Goal: Task Accomplishment & Management: Manage account settings

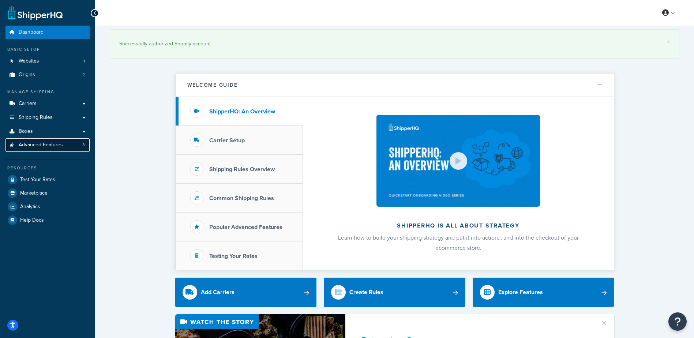
click at [42, 146] on span "Advanced Features" at bounding box center [41, 145] width 44 height 6
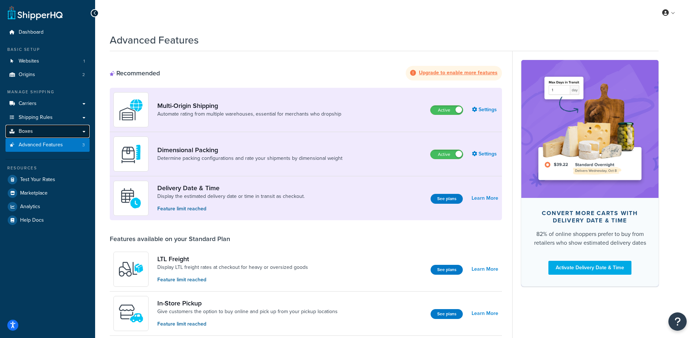
click at [45, 129] on link "Boxes" at bounding box center [47, 132] width 84 height 14
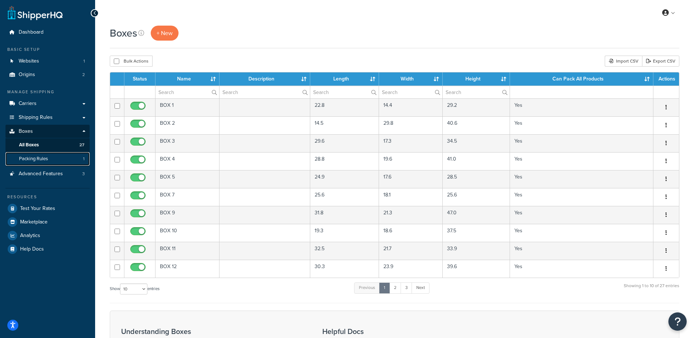
click at [41, 160] on span "Packing Rules" at bounding box center [33, 159] width 29 height 6
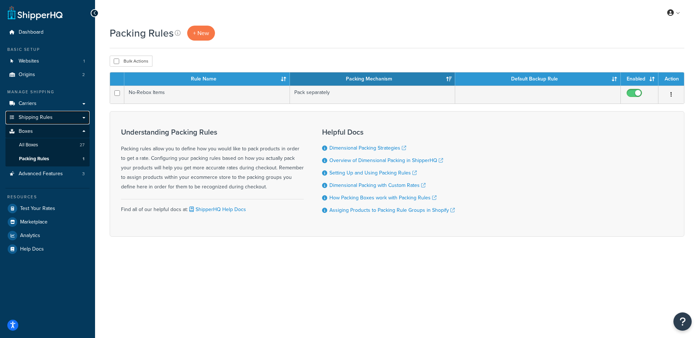
click at [48, 117] on span "Shipping Rules" at bounding box center [36, 117] width 34 height 6
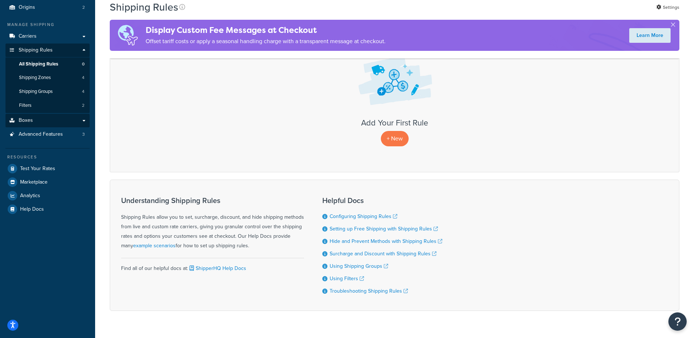
scroll to position [14, 0]
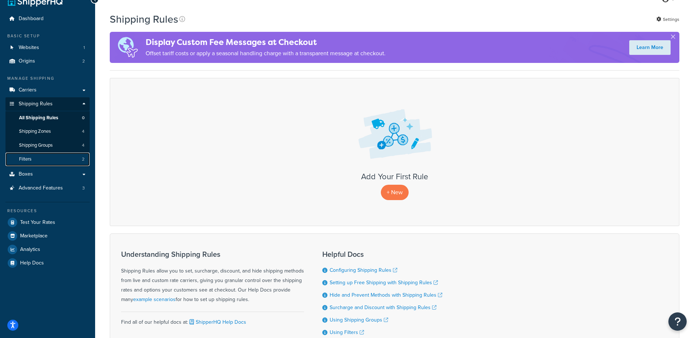
click at [42, 157] on link "Filters 2" at bounding box center [47, 159] width 84 height 14
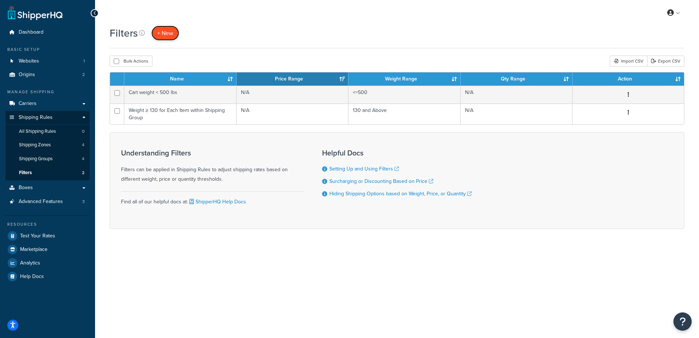
click at [165, 29] on link "+ New" at bounding box center [165, 33] width 28 height 15
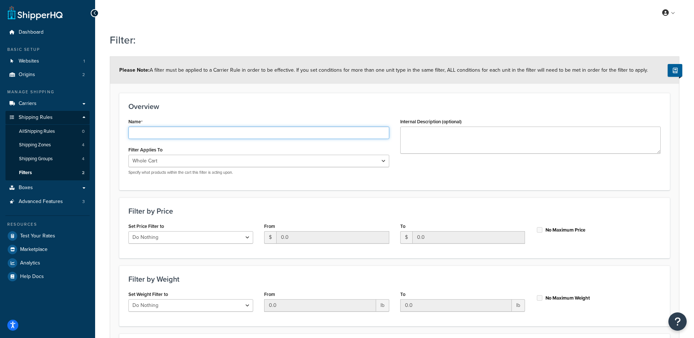
click at [166, 133] on input "Name" at bounding box center [258, 132] width 261 height 12
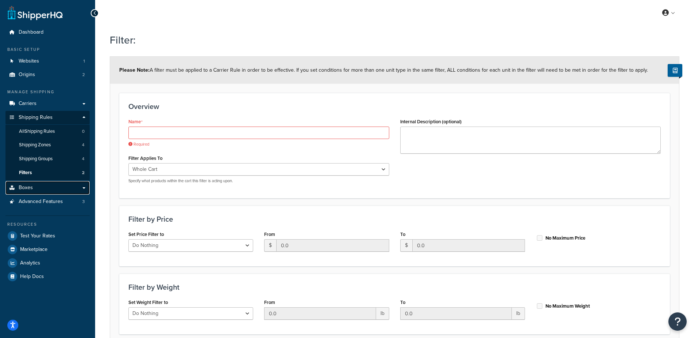
click at [25, 186] on span "Boxes" at bounding box center [26, 188] width 14 height 6
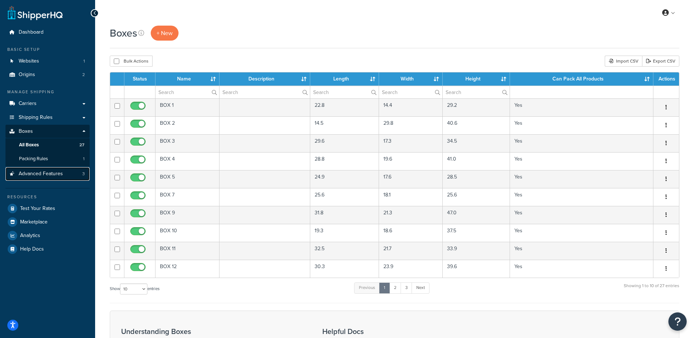
click at [30, 171] on span "Advanced Features" at bounding box center [41, 174] width 44 height 6
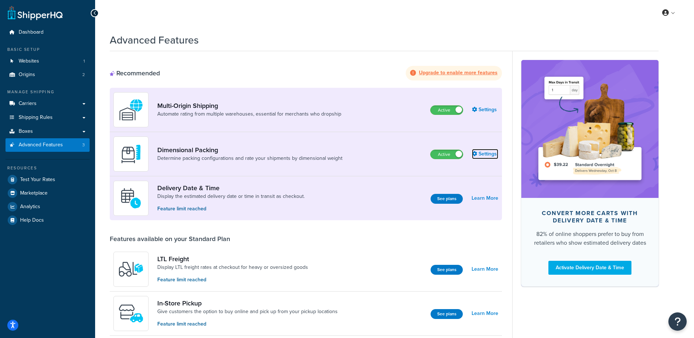
click at [475, 153] on icon at bounding box center [474, 153] width 5 height 5
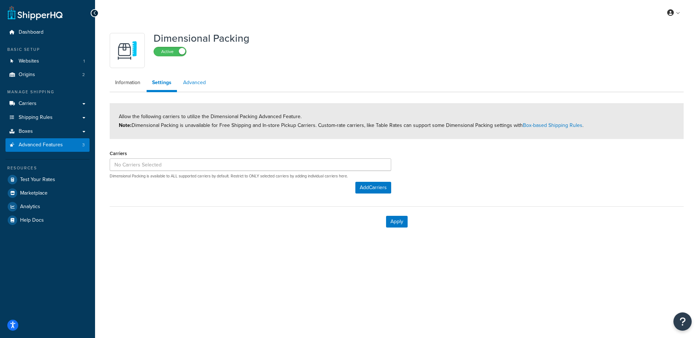
click at [197, 85] on link "Advanced" at bounding box center [195, 82] width 34 height 15
select select "false"
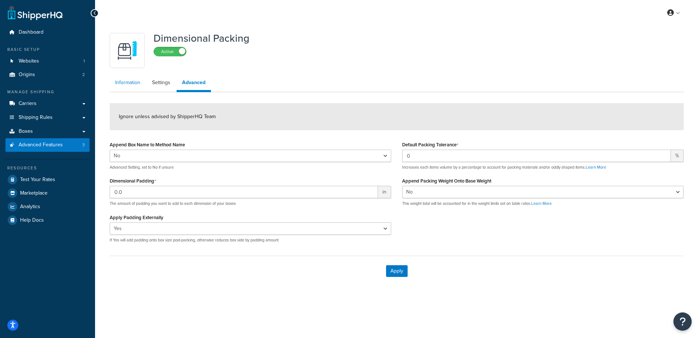
click at [133, 81] on link "Information" at bounding box center [128, 82] width 36 height 15
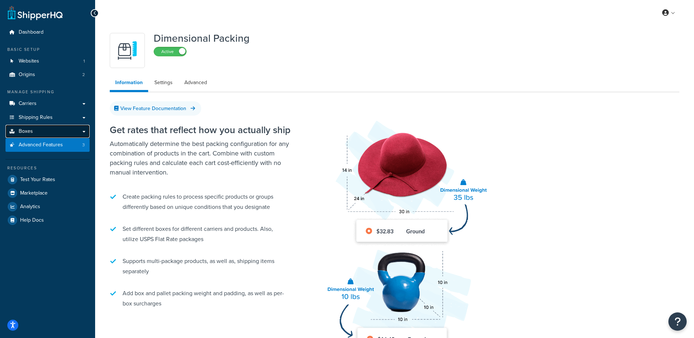
click at [31, 130] on span "Boxes" at bounding box center [26, 131] width 14 height 6
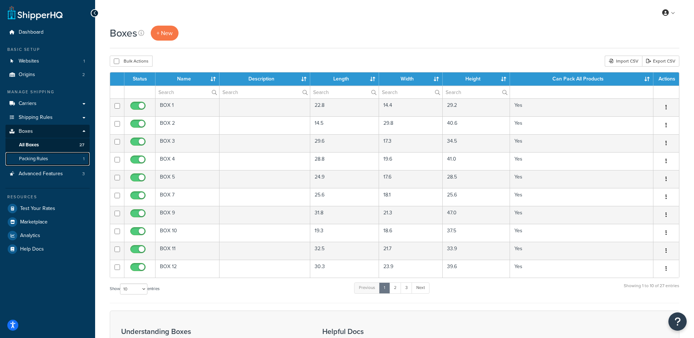
click at [37, 159] on span "Packing Rules" at bounding box center [33, 159] width 29 height 6
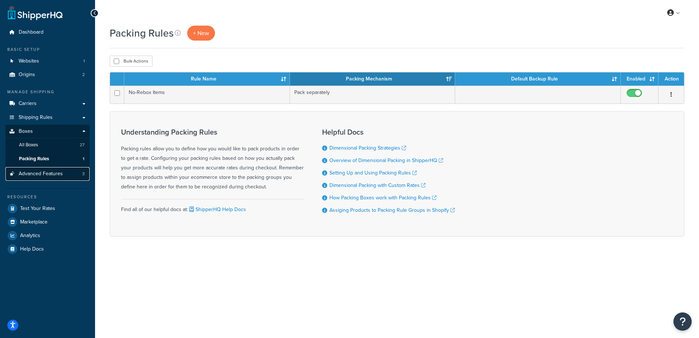
click at [47, 173] on span "Advanced Features" at bounding box center [41, 174] width 44 height 6
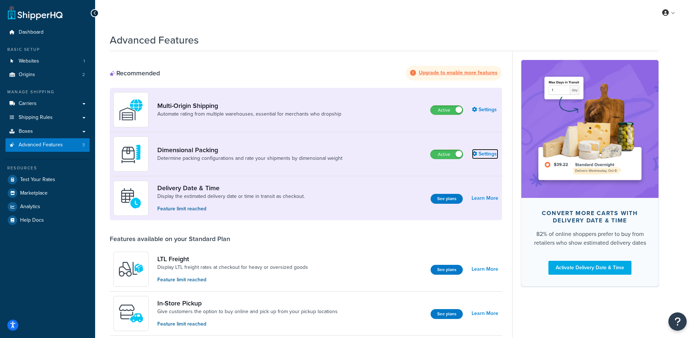
click at [487, 152] on link "Settings" at bounding box center [485, 154] width 26 height 10
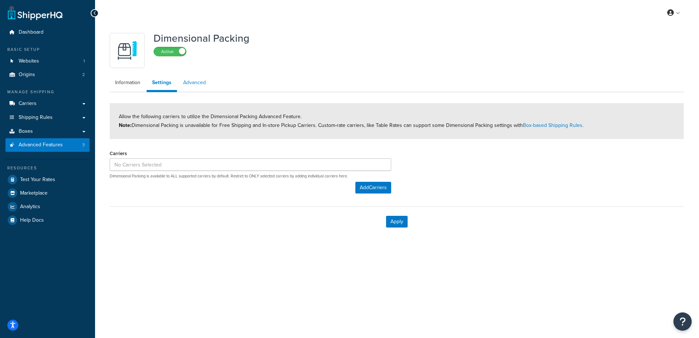
click at [193, 80] on link "Advanced" at bounding box center [195, 82] width 34 height 15
select select "false"
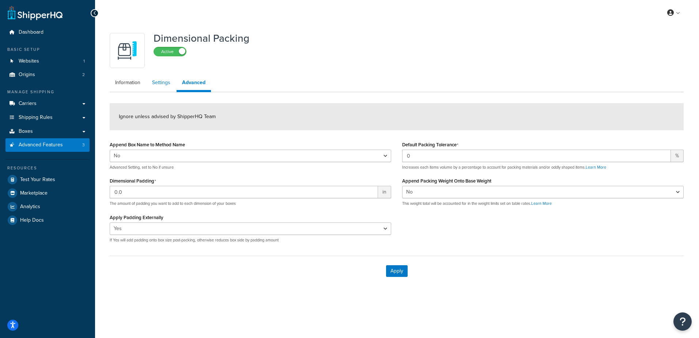
click at [156, 79] on link "Settings" at bounding box center [161, 82] width 29 height 15
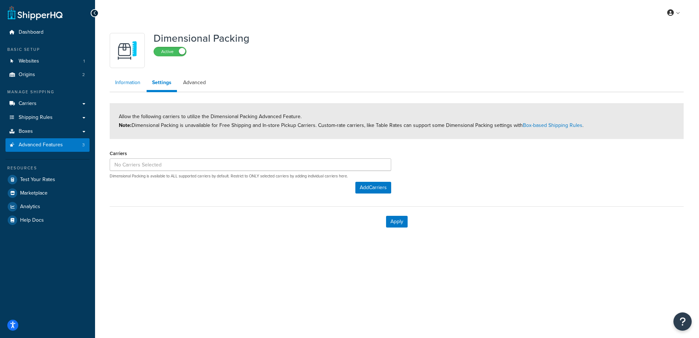
click at [126, 83] on link "Information" at bounding box center [128, 82] width 36 height 15
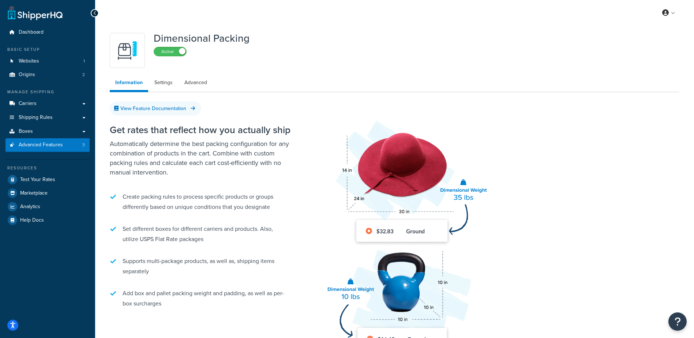
scroll to position [80, 0]
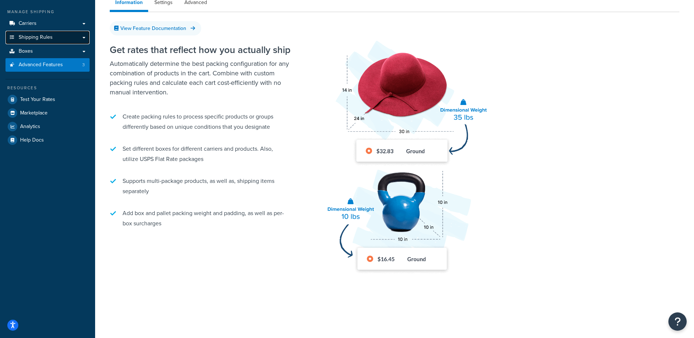
click at [43, 38] on span "Shipping Rules" at bounding box center [36, 37] width 34 height 6
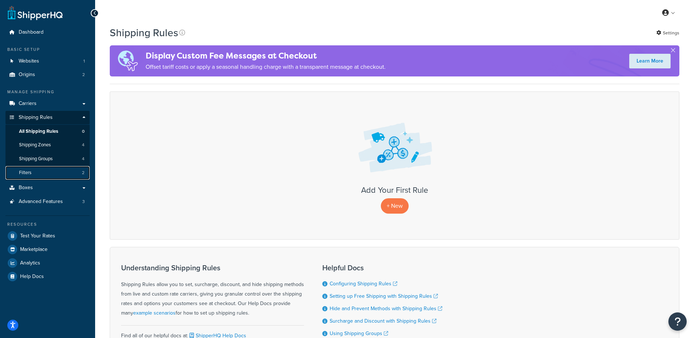
click at [35, 176] on link "Filters 2" at bounding box center [47, 173] width 84 height 14
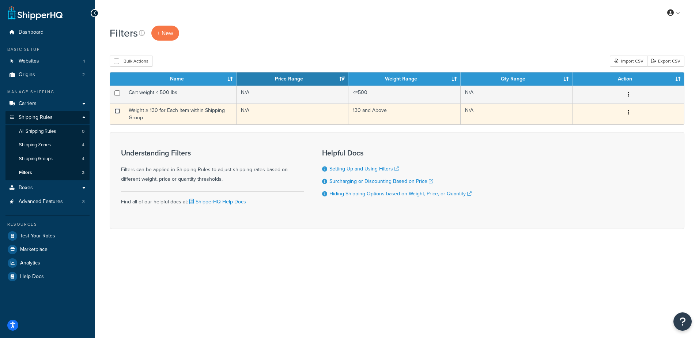
click at [120, 111] on input "checkbox" at bounding box center [116, 110] width 5 height 5
checkbox input "true"
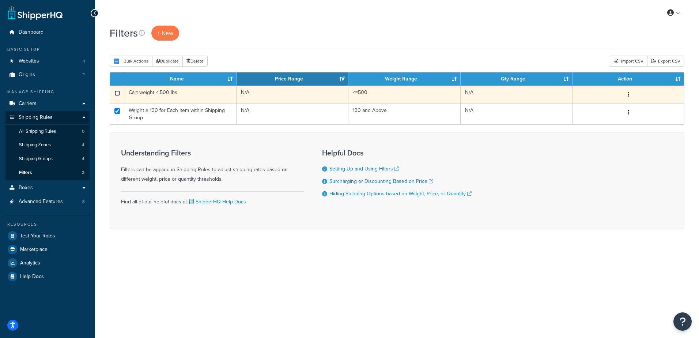
click at [118, 92] on input "checkbox" at bounding box center [116, 92] width 5 height 5
checkbox input "true"
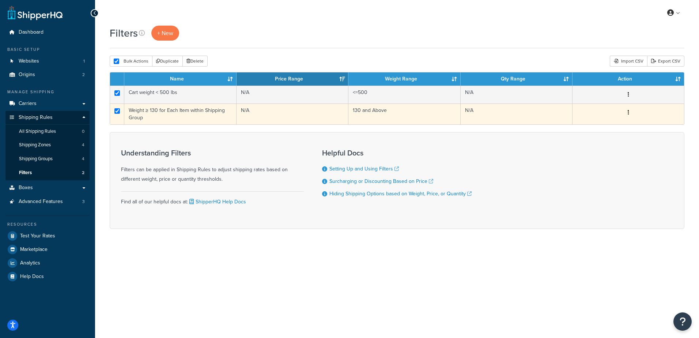
click at [133, 109] on td "Weight ≥ 130 for Each Item within Shipping Group" at bounding box center [180, 113] width 112 height 21
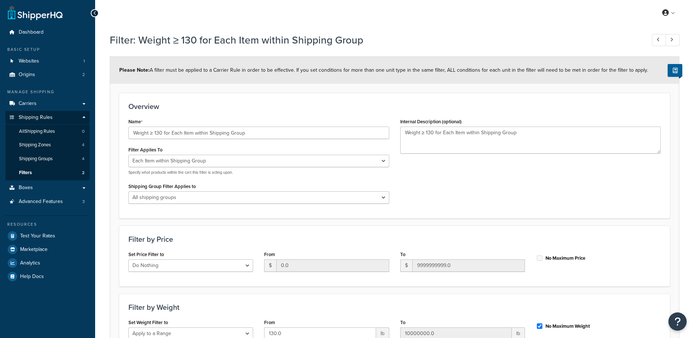
select select "ITEM"
select select "range"
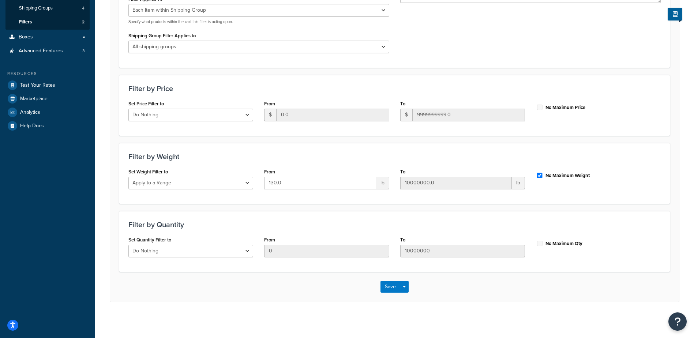
scroll to position [151, 0]
click at [238, 248] on select "Do Nothing Apply to a Range" at bounding box center [190, 250] width 125 height 12
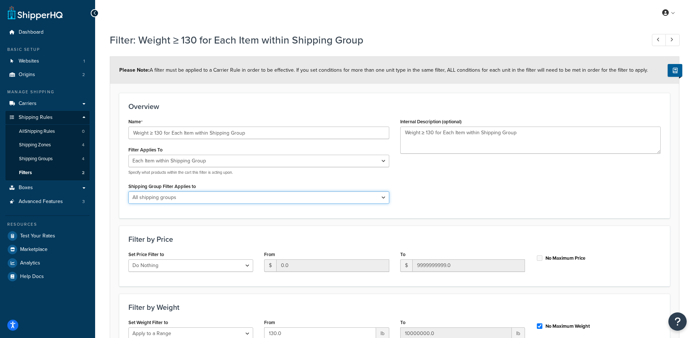
click at [203, 197] on select "All shipping groups Large Medium Small All Products not assigned to a Shipping …" at bounding box center [258, 197] width 261 height 12
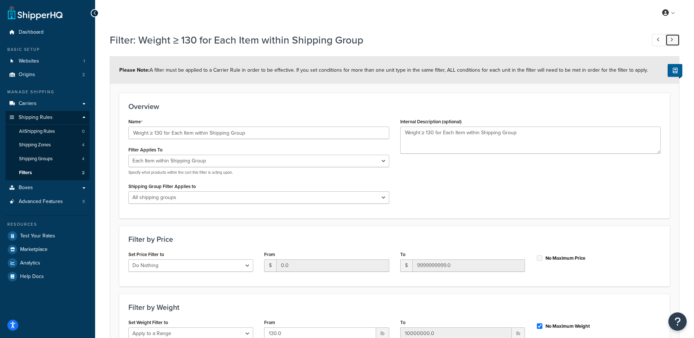
click at [669, 38] on link at bounding box center [672, 40] width 14 height 12
type input "Cart weight < 500 lbs"
select select "CART"
type input "0.0"
type input "500.0"
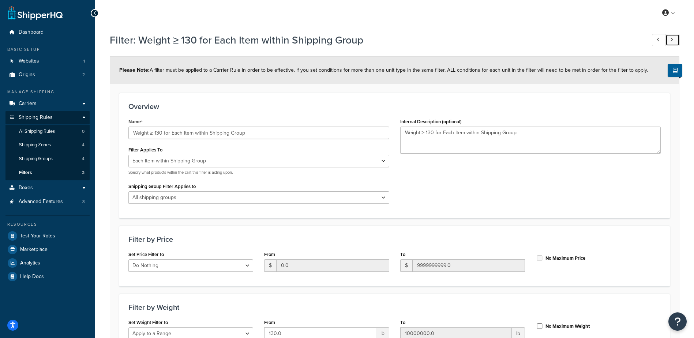
checkbox input "false"
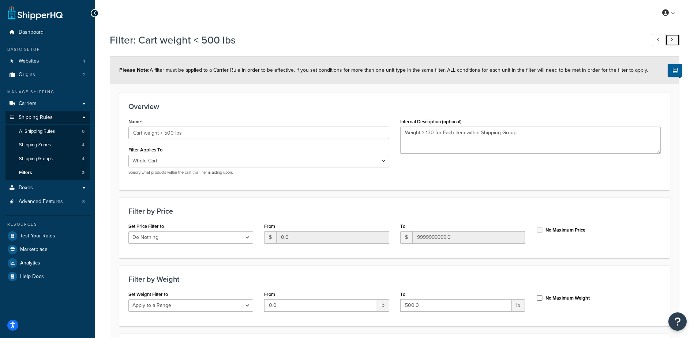
click at [669, 38] on link at bounding box center [672, 40] width 14 height 12
type input "Weight ≥ 130 for Each Item within Shipping Group"
select select "ITEM"
type input "130.0"
type input "10000000.0"
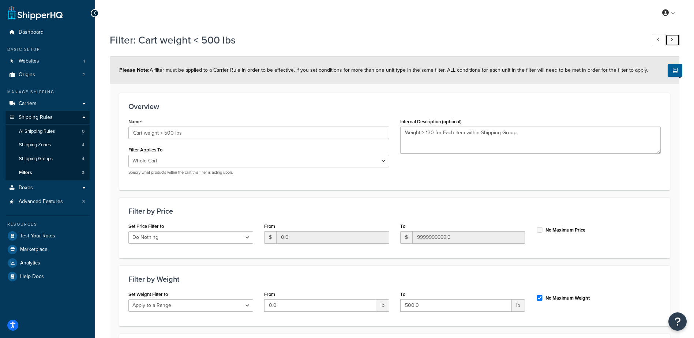
checkbox input "true"
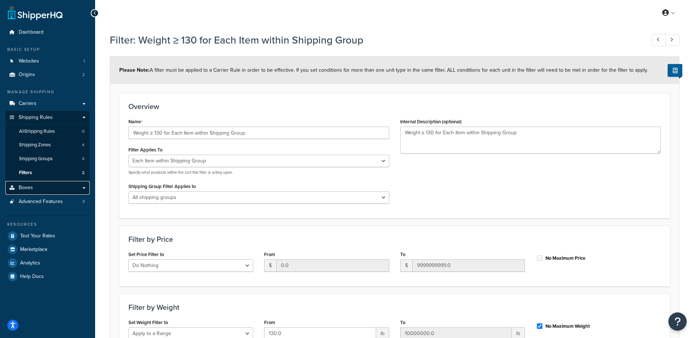
click at [37, 186] on link "Boxes" at bounding box center [47, 188] width 84 height 14
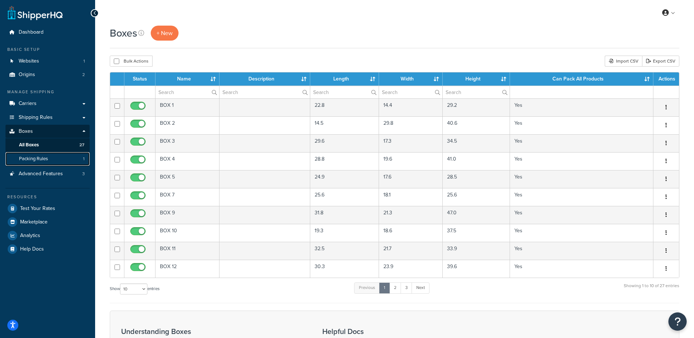
click at [41, 158] on span "Packing Rules" at bounding box center [33, 159] width 29 height 6
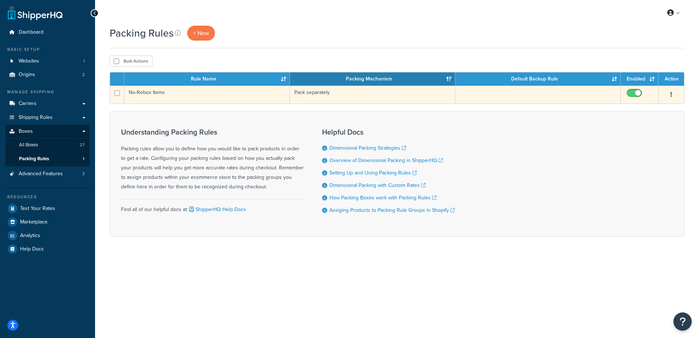
click at [132, 91] on td "No-Rebox Items" at bounding box center [207, 95] width 166 height 18
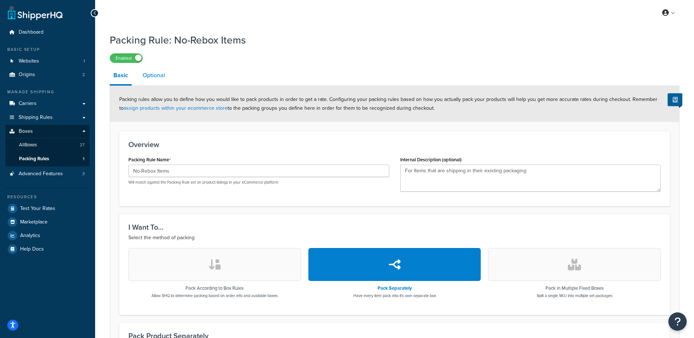
click at [155, 74] on link "Optional" at bounding box center [154, 76] width 30 height 18
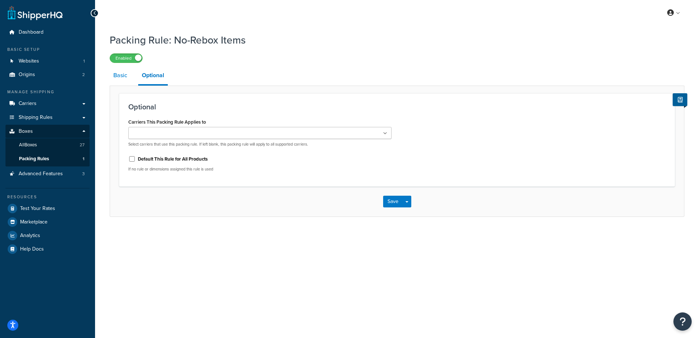
click at [125, 74] on link "Basic" at bounding box center [120, 76] width 21 height 18
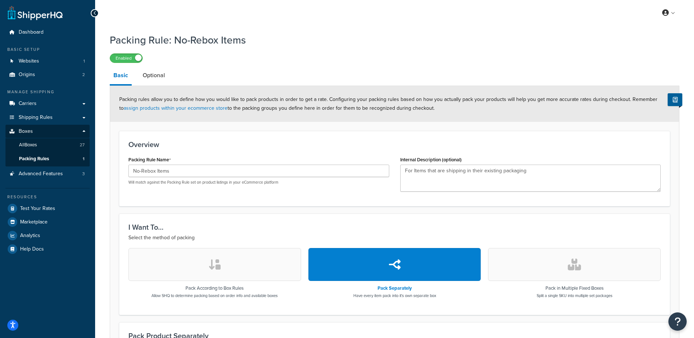
click at [97, 11] on div at bounding box center [95, 13] width 8 height 8
click at [94, 14] on icon at bounding box center [94, 13] width 3 height 5
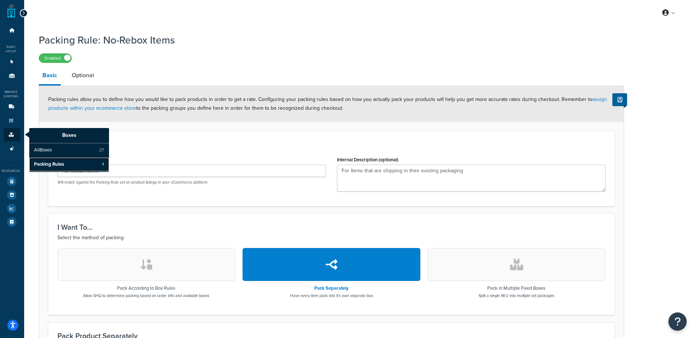
click at [46, 162] on span "Packing Rules" at bounding box center [49, 164] width 30 height 7
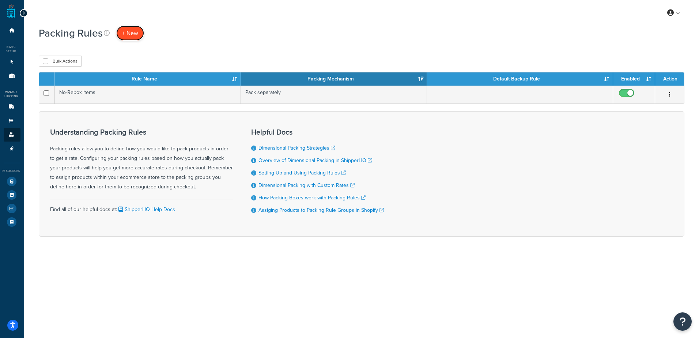
click at [131, 34] on span "+ New" at bounding box center [130, 33] width 16 height 8
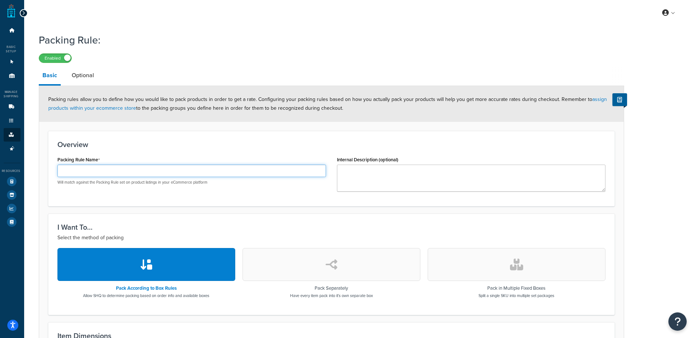
click at [139, 171] on input "Packing Rule Name" at bounding box center [191, 171] width 268 height 12
click at [10, 49] on div "Basic Setup" at bounding box center [10, 49] width 20 height 9
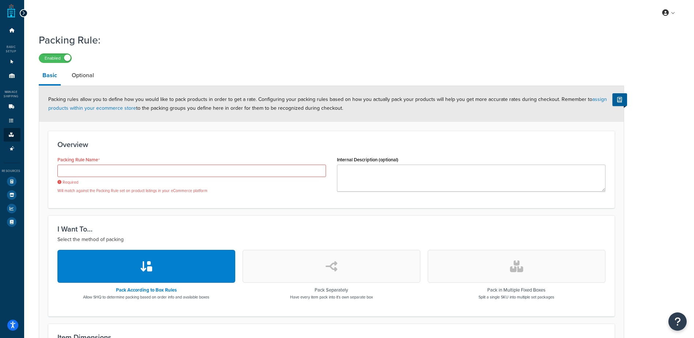
click at [23, 13] on icon at bounding box center [23, 13] width 3 height 5
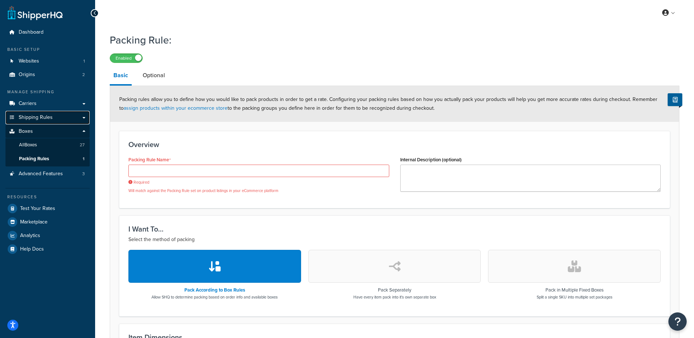
click at [42, 111] on link "Shipping Rules" at bounding box center [47, 118] width 84 height 14
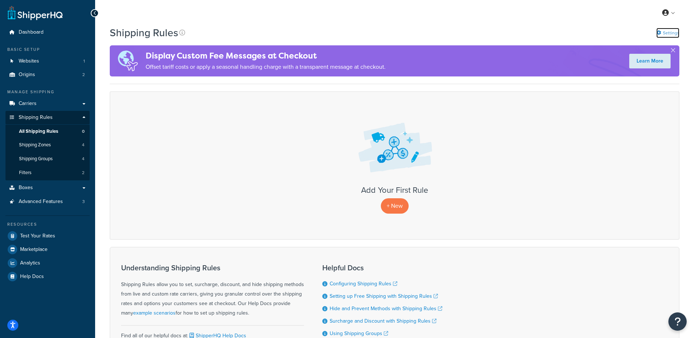
click at [669, 28] on link "Settings" at bounding box center [667, 33] width 23 height 10
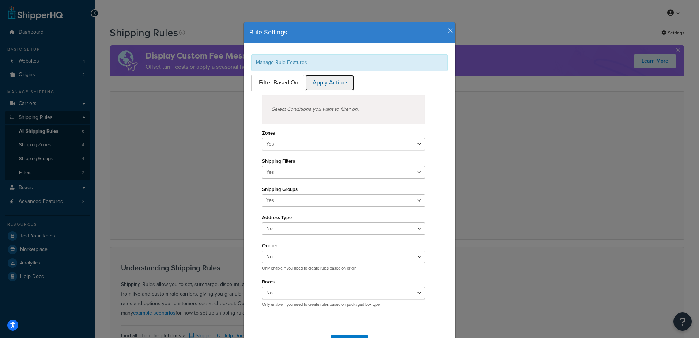
click at [307, 84] on link "Apply Actions" at bounding box center [329, 83] width 49 height 16
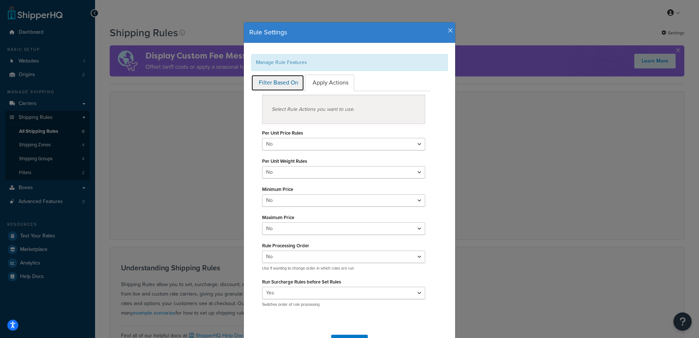
click at [281, 82] on link "Filter Based On" at bounding box center [277, 83] width 53 height 16
click at [448, 31] on icon "button" at bounding box center [450, 30] width 5 height 7
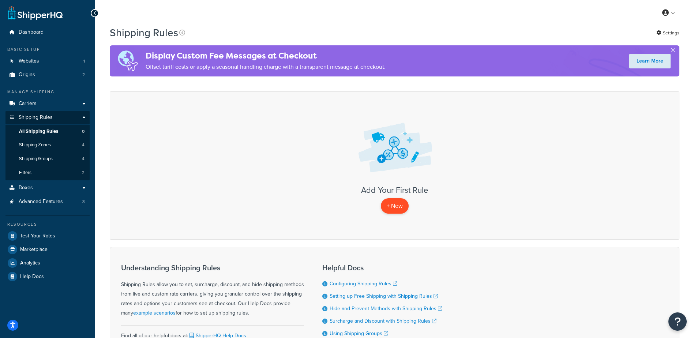
click at [393, 207] on p "+ New" at bounding box center [395, 205] width 28 height 15
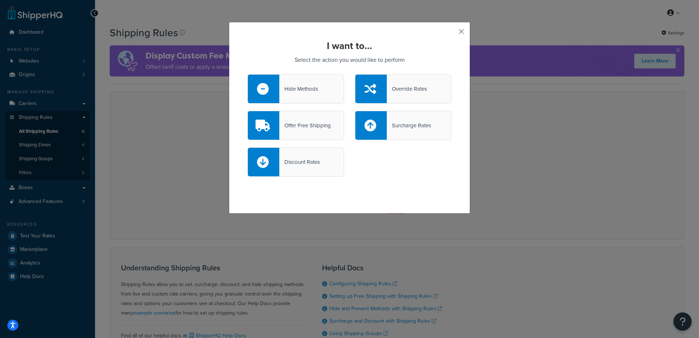
click at [452, 33] on button "button" at bounding box center [451, 34] width 2 height 2
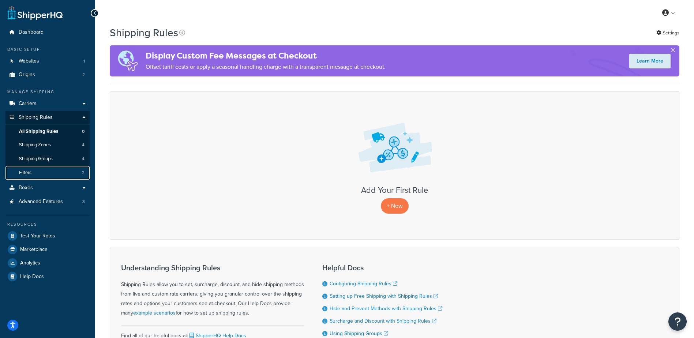
click at [38, 173] on link "Filters 2" at bounding box center [47, 173] width 84 height 14
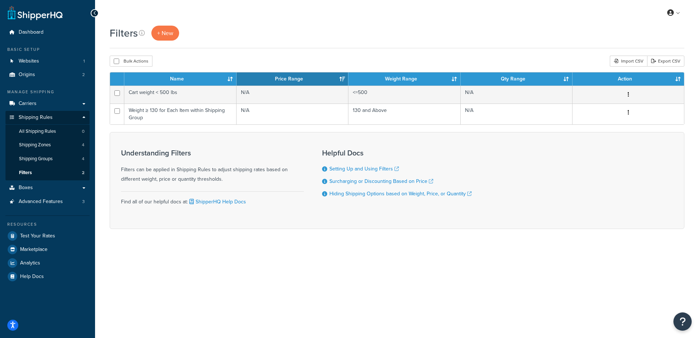
click at [163, 41] on div "Filters + New" at bounding box center [397, 37] width 575 height 23
click at [163, 35] on span "+ New" at bounding box center [165, 33] width 16 height 8
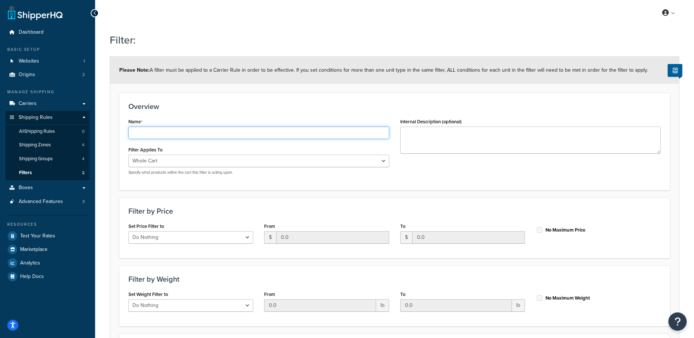
click at [157, 130] on input "Name" at bounding box center [258, 132] width 261 height 12
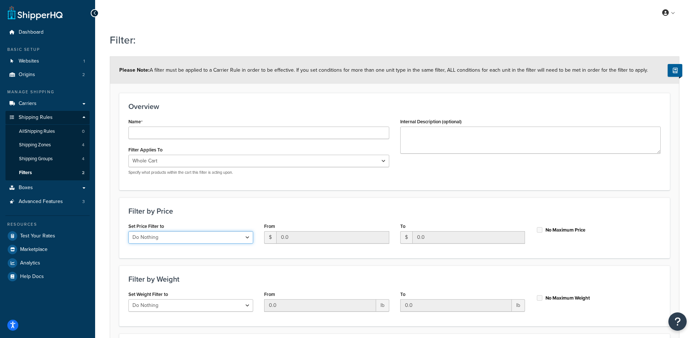
click at [245, 239] on div "Set Price Filter to Do Nothing Apply to a Range" at bounding box center [190, 232] width 125 height 23
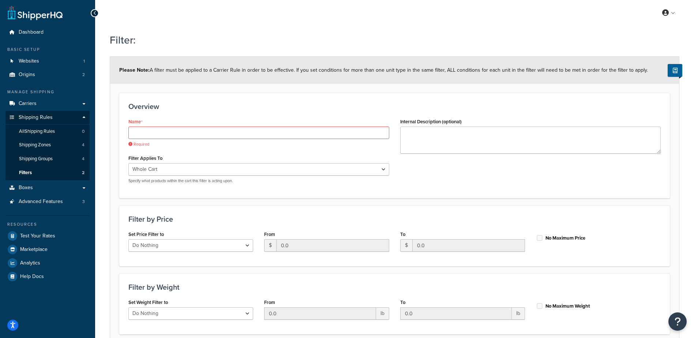
click at [234, 222] on h3 "Filter by Price" at bounding box center [394, 219] width 532 height 8
click at [149, 132] on input "Name" at bounding box center [258, 132] width 261 height 12
click at [165, 130] on input "Name" at bounding box center [258, 132] width 261 height 12
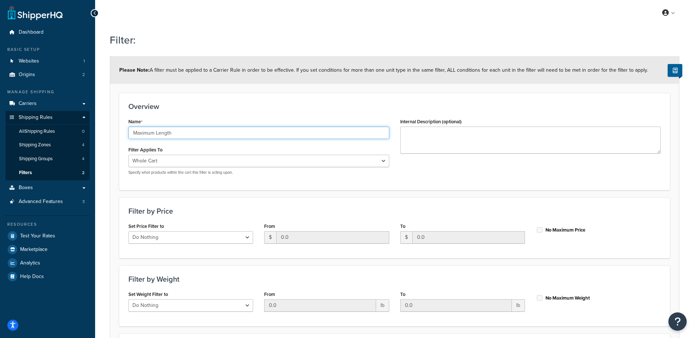
type input "Maximum Length"
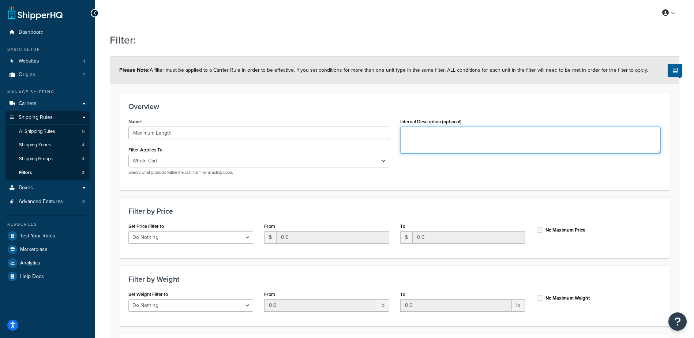
click at [424, 136] on textarea "Internal Description (optional)" at bounding box center [530, 139] width 261 height 27
type textarea "O"
type textarea "This rule avoids the Unauthorized Charges rule for FedEx and the Over-Maximum S…"
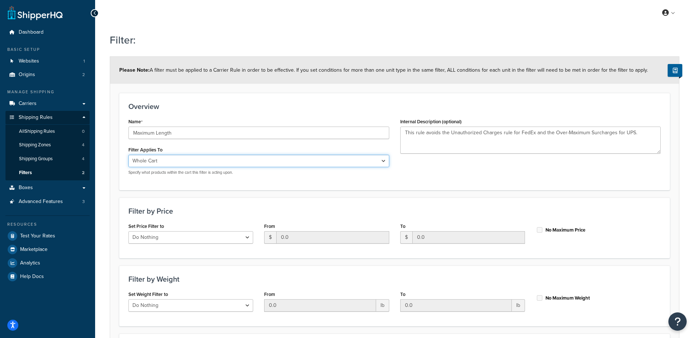
click at [386, 161] on select "Whole Cart Everything in Shipping Group Everything at Origin Each Item within S…" at bounding box center [258, 161] width 261 height 12
select select "ITEM"
click at [128, 155] on select "Whole Cart Everything in Shipping Group Everything at Origin Each Item within S…" at bounding box center [258, 161] width 261 height 12
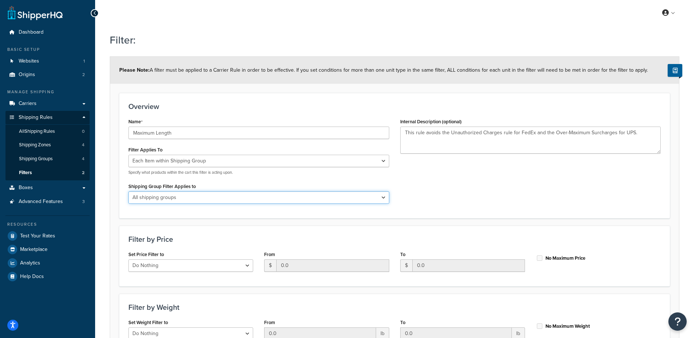
click at [195, 196] on select "All shipping groups Large Medium Small All Products not assigned to a Shipping …" at bounding box center [258, 197] width 261 height 12
select select "302159"
click at [128, 191] on select "All shipping groups Large Medium Small All Products not assigned to a Shipping …" at bounding box center [258, 197] width 261 height 12
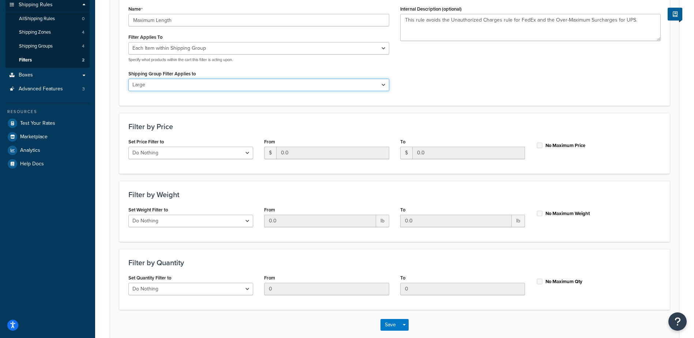
scroll to position [151, 0]
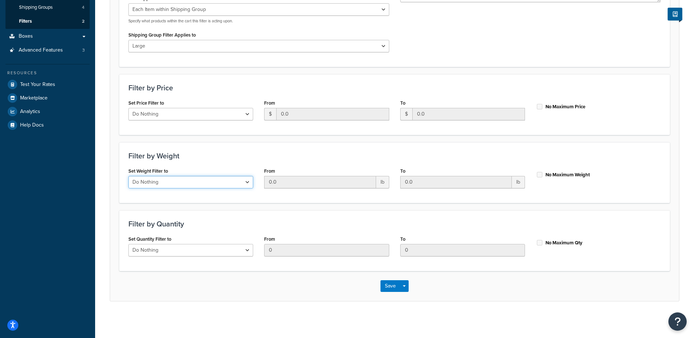
click at [237, 184] on select "Do Nothing Apply to a Range" at bounding box center [190, 182] width 125 height 12
click at [128, 176] on select "Do Nothing Apply to a Range" at bounding box center [190, 182] width 125 height 12
click at [244, 185] on select "Do Nothing Apply to a Range" at bounding box center [190, 182] width 125 height 12
select select "ignore"
click at [128, 176] on select "Do Nothing Apply to a Range" at bounding box center [190, 182] width 125 height 12
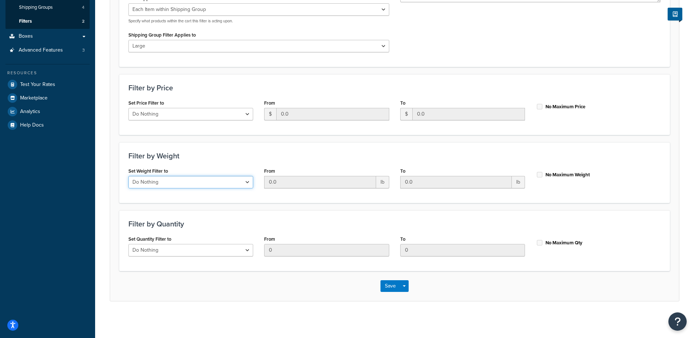
scroll to position [0, 0]
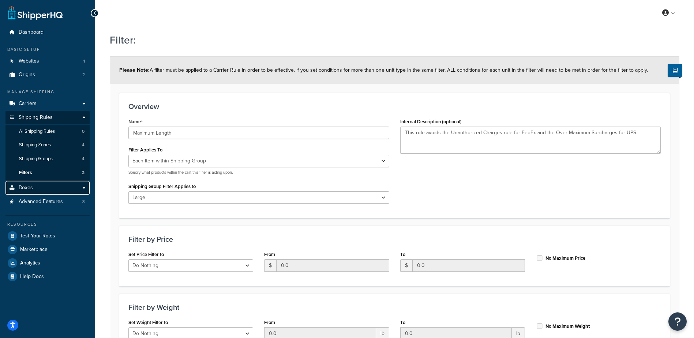
click at [41, 188] on link "Boxes" at bounding box center [47, 188] width 84 height 14
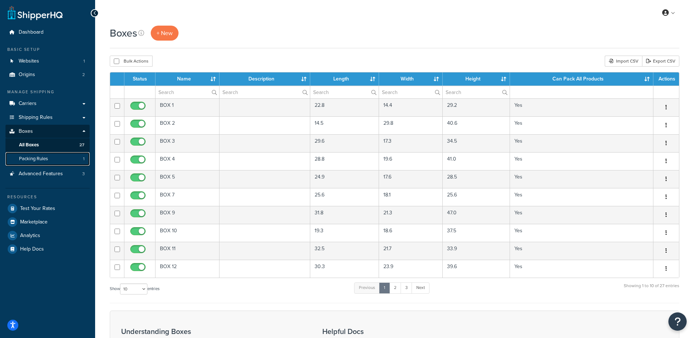
click at [60, 158] on link "Packing Rules 1" at bounding box center [47, 159] width 84 height 14
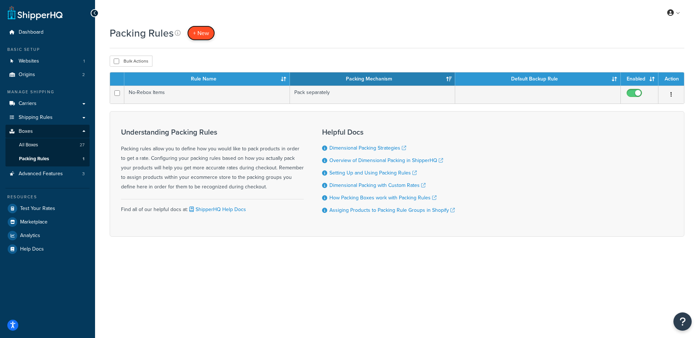
click at [197, 34] on span "+ New" at bounding box center [201, 33] width 16 height 8
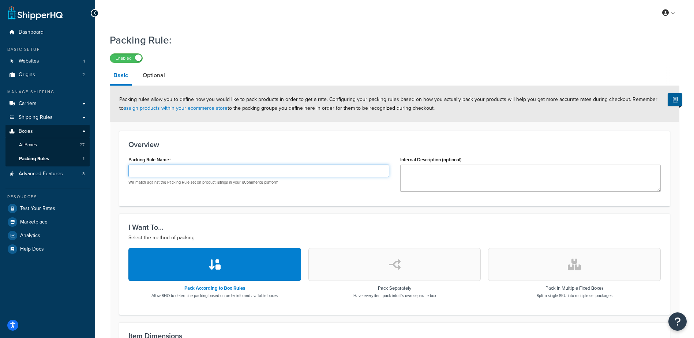
click at [190, 170] on input "Packing Rule Name" at bounding box center [258, 171] width 261 height 12
type input "A"
type input "Maximum Length"
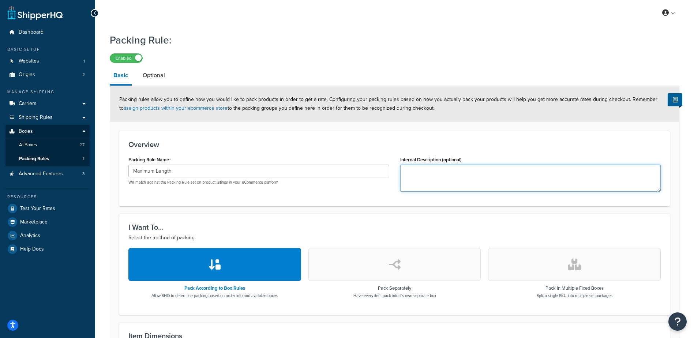
click at [415, 181] on textarea "Internal Description (optional)" at bounding box center [530, 178] width 261 height 27
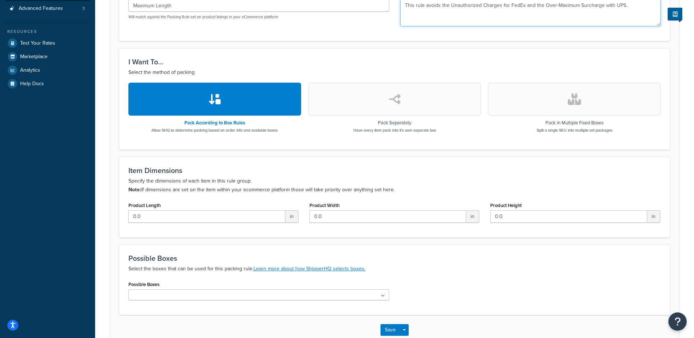
scroll to position [210, 0]
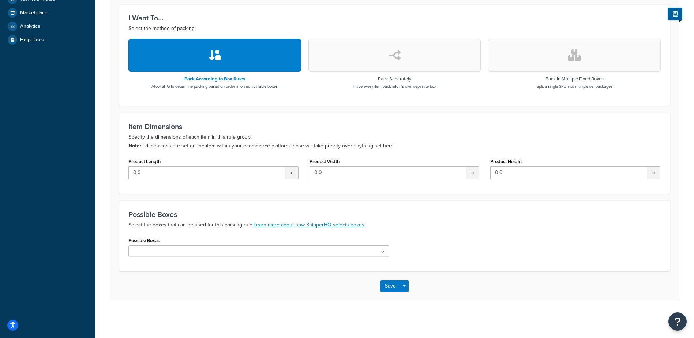
type textarea "This rule avoids the Unauthorized Charges for FedEx and the Over-Maximum Surcha…"
click at [287, 173] on span "in" at bounding box center [291, 172] width 13 height 12
click at [226, 181] on div "Product Length 0.0 in" at bounding box center [213, 170] width 181 height 28
drag, startPoint x: 183, startPoint y: 177, endPoint x: 116, endPoint y: 170, distance: 68.0
click at [116, 170] on form "Packing rules allow you to define how you would like to pack products in order …" at bounding box center [394, 89] width 569 height 424
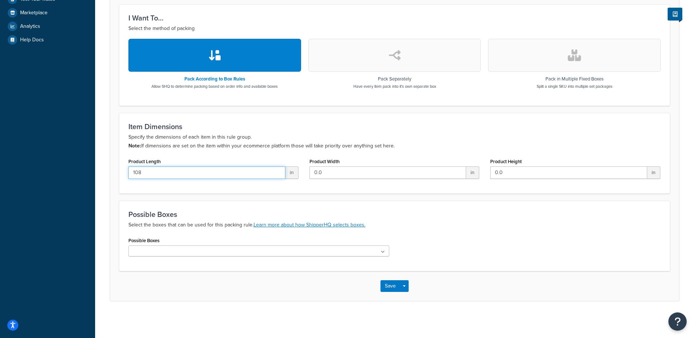
type input "108"
click at [384, 252] on icon at bounding box center [382, 252] width 3 height 4
click at [422, 225] on p "Select the boxes that can be used for this packing rule. Learn more about how S…" at bounding box center [394, 224] width 532 height 9
click at [422, 208] on div "Possible Boxes Select the boxes that can be used for this packing rule. Learn m…" at bounding box center [394, 236] width 550 height 70
click at [400, 286] on button "Save" at bounding box center [390, 286] width 20 height 12
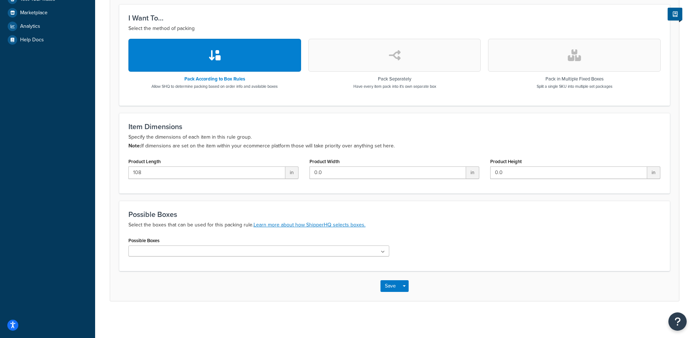
scroll to position [0, 0]
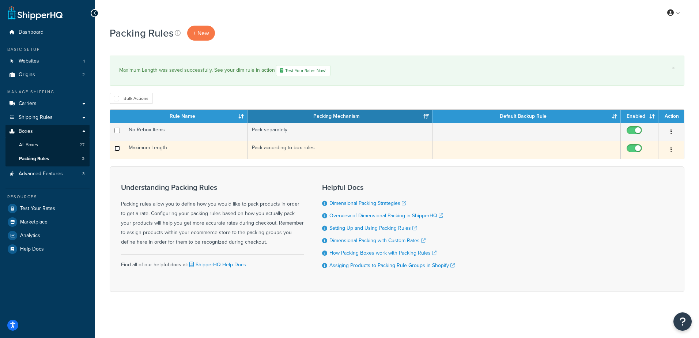
click at [117, 147] on input "checkbox" at bounding box center [116, 148] width 5 height 5
checkbox input "true"
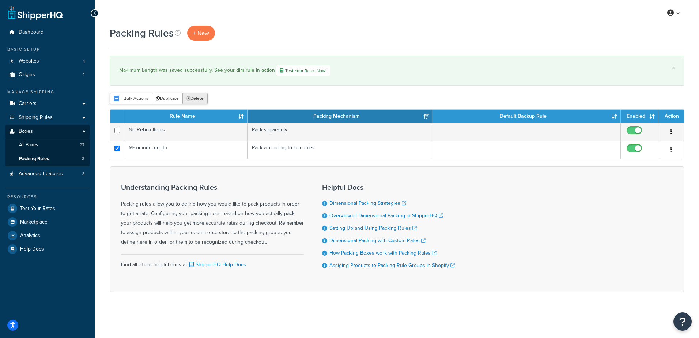
click at [194, 100] on button "Delete" at bounding box center [194, 98] width 25 height 11
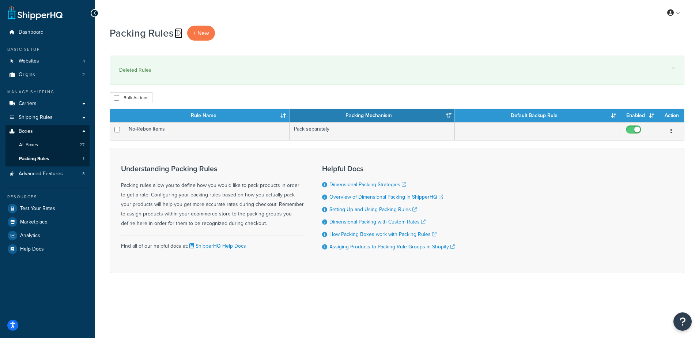
click at [180, 33] on icon at bounding box center [178, 33] width 6 height 6
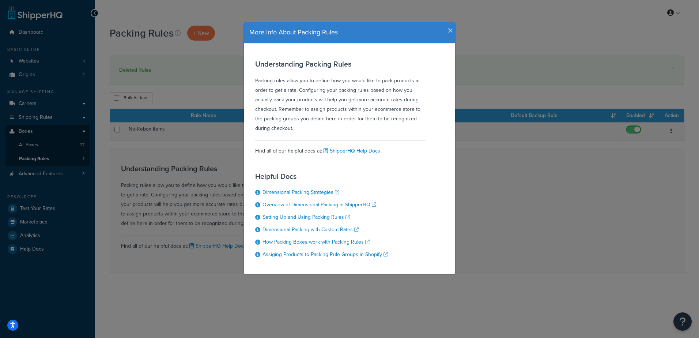
click at [448, 28] on icon "button" at bounding box center [450, 30] width 5 height 7
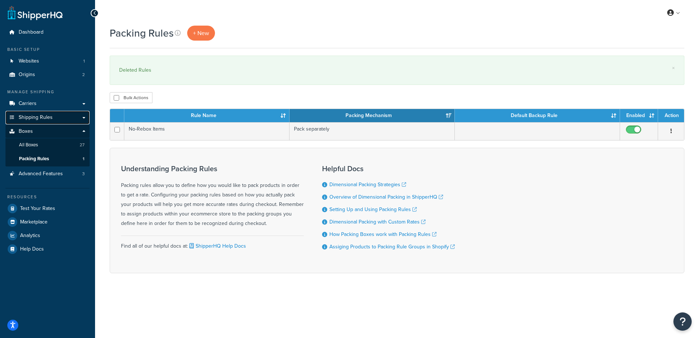
click at [44, 114] on span "Shipping Rules" at bounding box center [36, 117] width 34 height 6
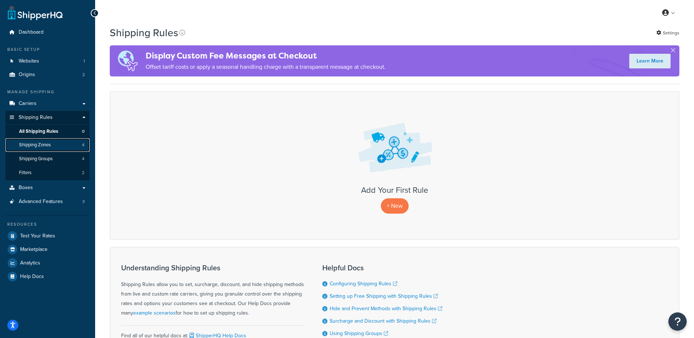
click at [42, 147] on span "Shipping Zones" at bounding box center [35, 145] width 32 height 6
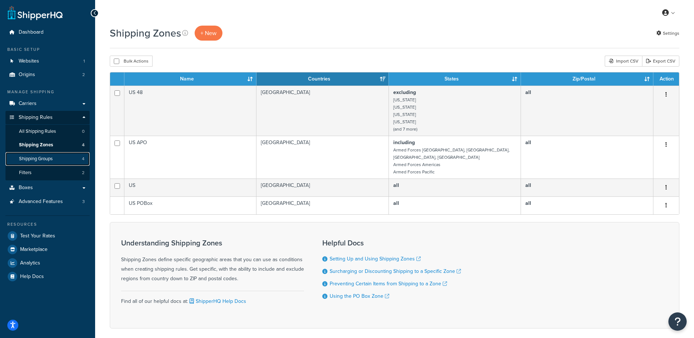
click at [44, 159] on span "Shipping Groups" at bounding box center [36, 159] width 34 height 6
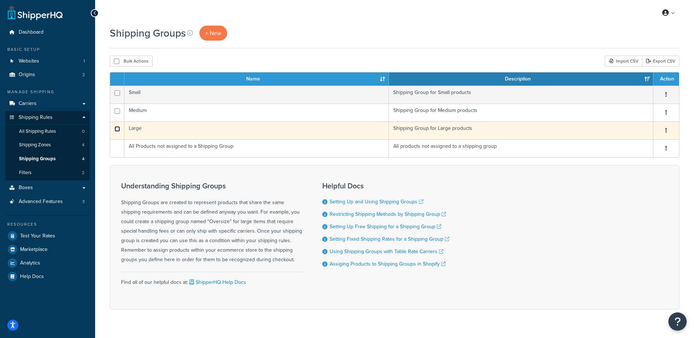
click at [118, 129] on input "checkbox" at bounding box center [116, 128] width 5 height 5
checkbox input "true"
click at [141, 129] on td "Large" at bounding box center [256, 130] width 264 height 18
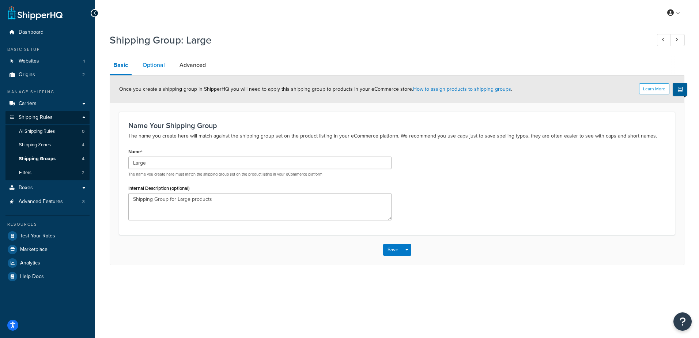
click at [155, 69] on link "Optional" at bounding box center [154, 65] width 30 height 18
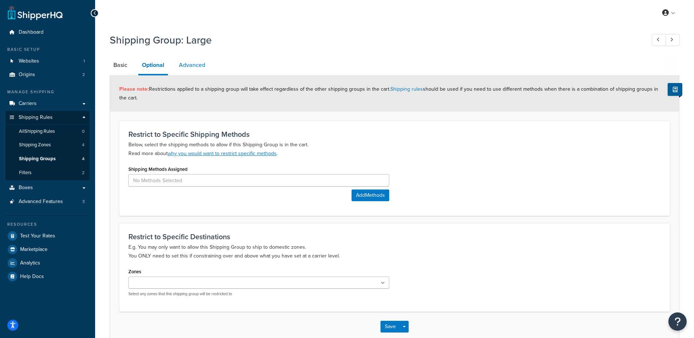
click at [197, 68] on link "Advanced" at bounding box center [192, 65] width 34 height 18
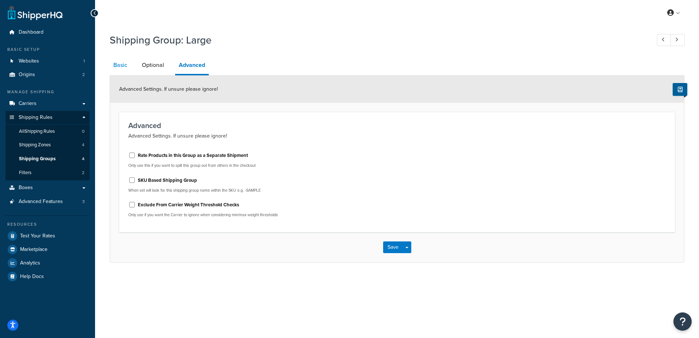
click at [127, 61] on link "Basic" at bounding box center [120, 65] width 21 height 18
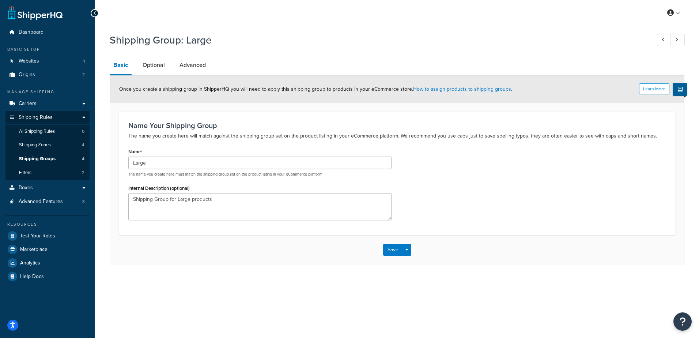
click at [94, 13] on icon at bounding box center [94, 13] width 3 height 5
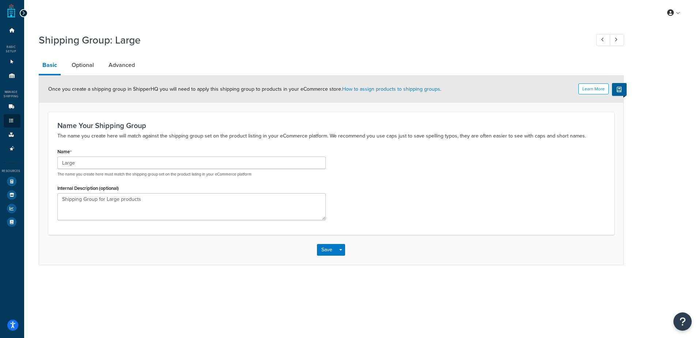
click at [27, 13] on div at bounding box center [24, 13] width 8 height 8
click at [23, 14] on icon at bounding box center [23, 13] width 3 height 5
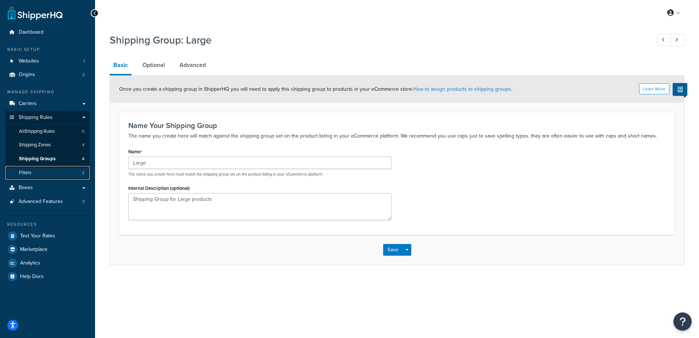
click at [46, 168] on link "Filters 2" at bounding box center [47, 173] width 84 height 14
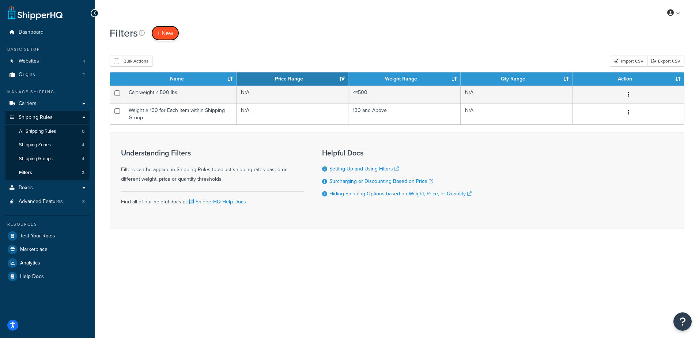
click at [166, 33] on span "+ New" at bounding box center [165, 33] width 16 height 8
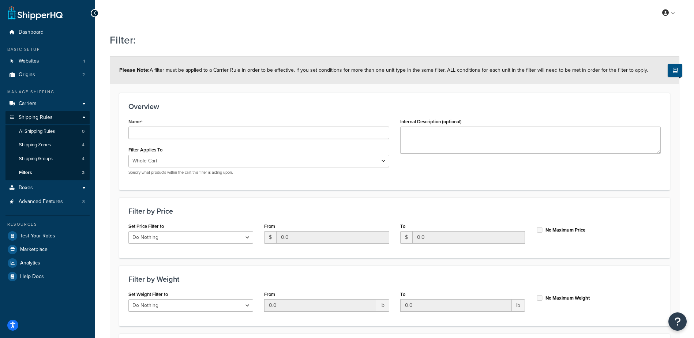
click at [676, 69] on icon at bounding box center [674, 70] width 5 height 5
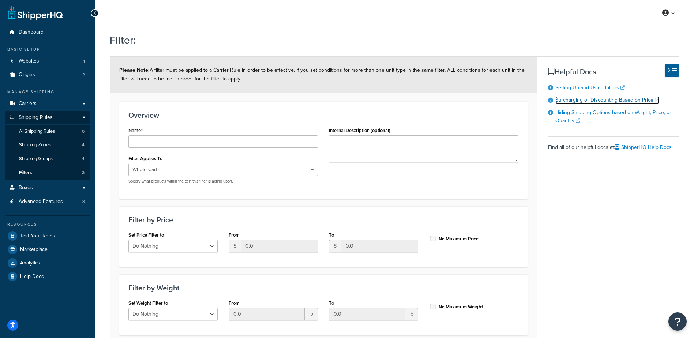
click at [584, 102] on link "Surcharging or Discounting Based on Price" at bounding box center [607, 100] width 104 height 8
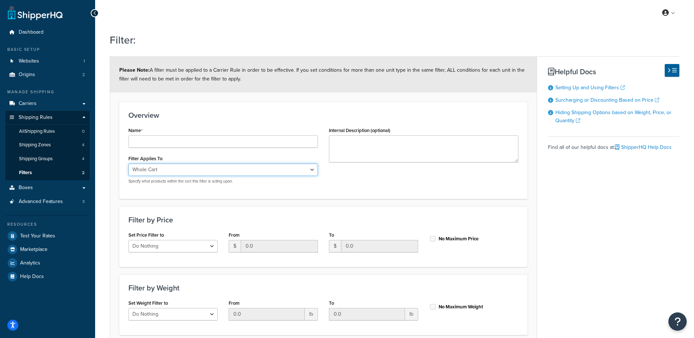
click at [311, 170] on select "Whole Cart Everything in Shipping Group Everything at Origin Each Item within S…" at bounding box center [222, 169] width 189 height 12
click at [128, 163] on select "Whole Cart Everything in Shipping Group Everything at Origin Each Item within S…" at bounding box center [222, 169] width 189 height 12
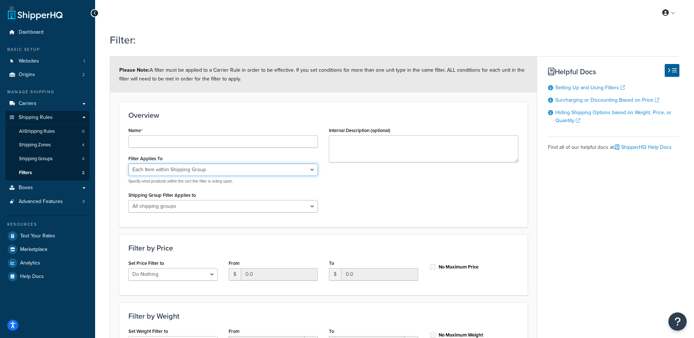
click at [219, 168] on select "Whole Cart Everything in Shipping Group Everything at Origin Each Item within S…" at bounding box center [222, 169] width 189 height 12
select select "CART"
click at [128, 163] on select "Whole Cart Everything in Shipping Group Everything at Origin Each Item within S…" at bounding box center [222, 169] width 189 height 12
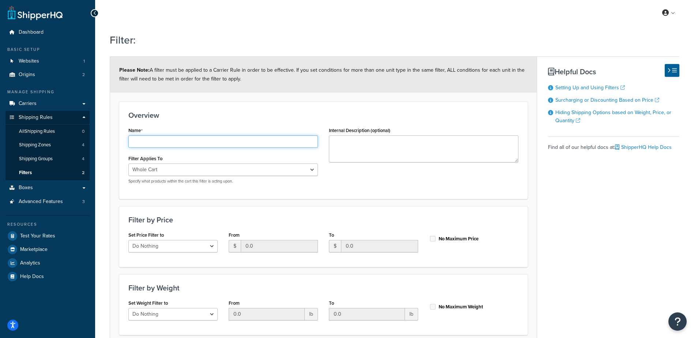
click at [216, 146] on input "Name" at bounding box center [222, 141] width 189 height 12
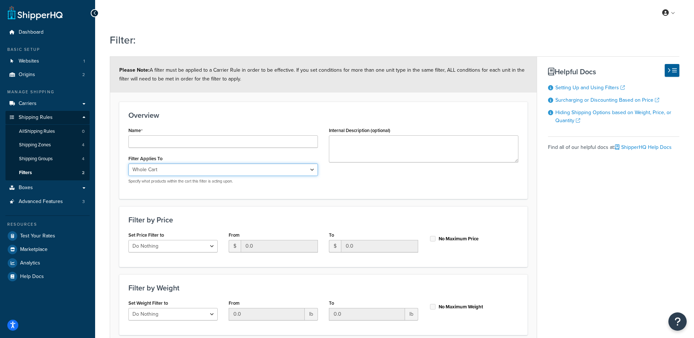
click at [223, 170] on div "Filter Applies To Whole Cart Everything in Shipping Group Everything at Origin …" at bounding box center [222, 168] width 189 height 31
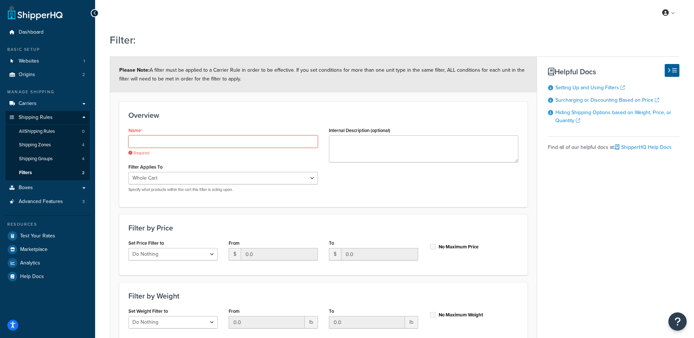
click at [179, 139] on input "Name" at bounding box center [222, 141] width 189 height 12
click at [45, 191] on link "Boxes" at bounding box center [47, 188] width 84 height 14
click at [646, 58] on span "Global Settings" at bounding box center [643, 56] width 31 height 7
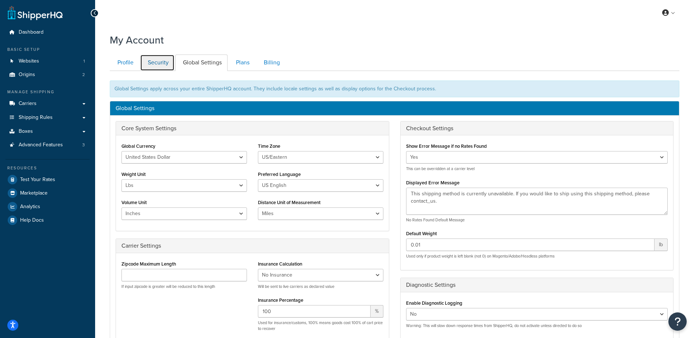
click at [165, 61] on link "Security" at bounding box center [157, 62] width 34 height 16
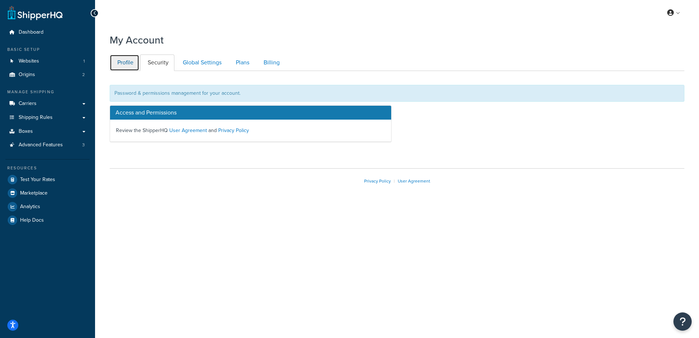
click at [129, 66] on link "Profile" at bounding box center [125, 62] width 30 height 16
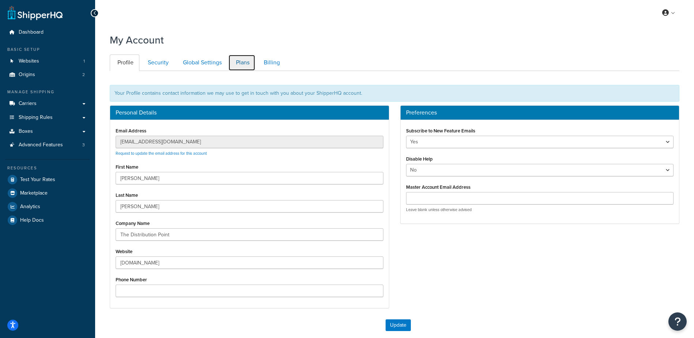
click at [245, 66] on link "Plans" at bounding box center [241, 62] width 27 height 16
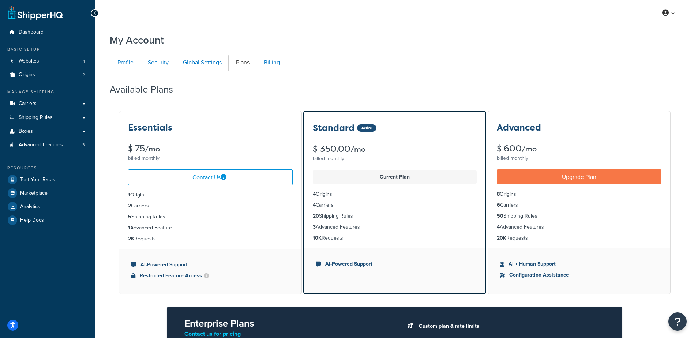
scroll to position [71, 0]
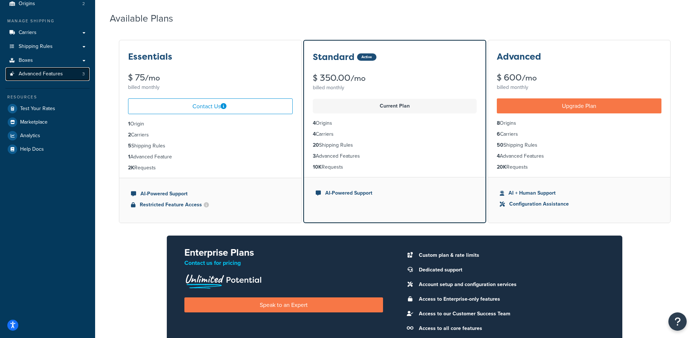
click at [38, 71] on span "Advanced Features" at bounding box center [41, 74] width 44 height 6
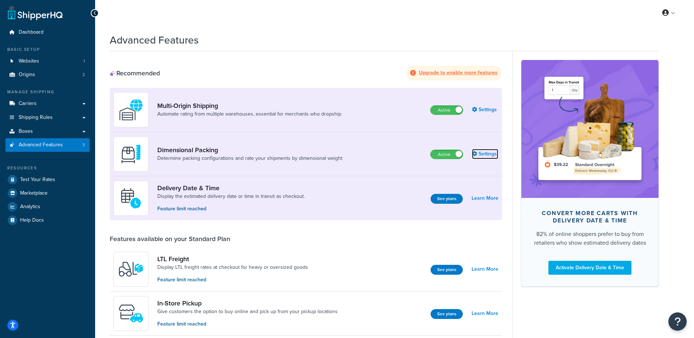
click at [484, 153] on link "Settings" at bounding box center [485, 154] width 26 height 10
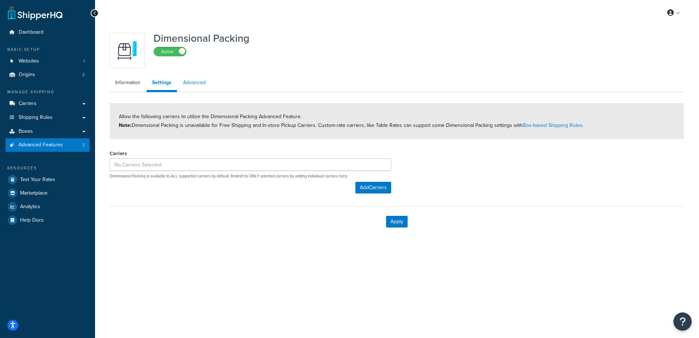
click at [193, 81] on link "Advanced" at bounding box center [195, 82] width 34 height 15
select select "false"
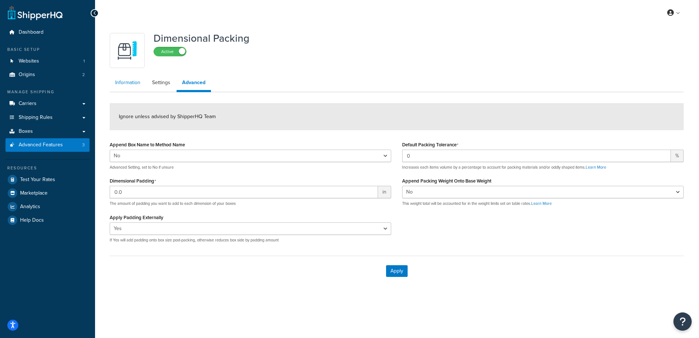
click at [129, 87] on link "Information" at bounding box center [128, 82] width 36 height 15
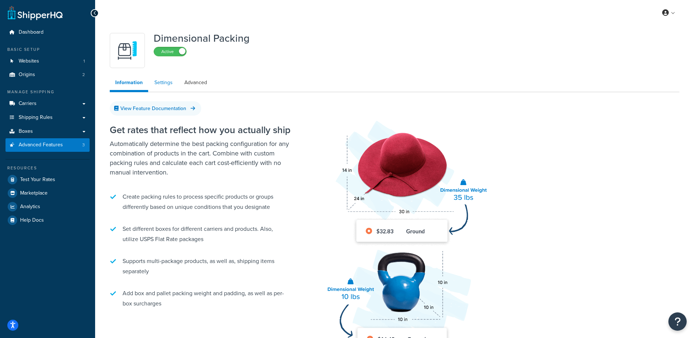
click at [162, 86] on link "Settings" at bounding box center [163, 82] width 29 height 15
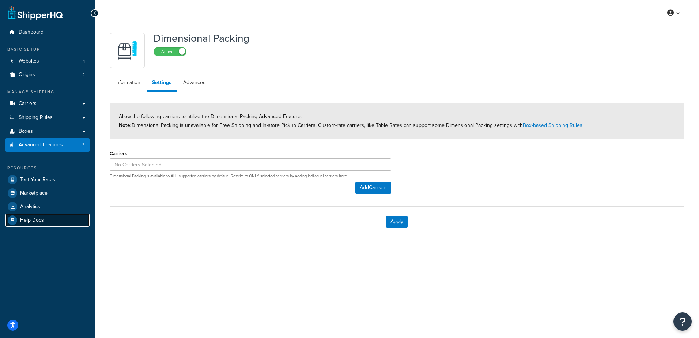
click at [32, 219] on span "Help Docs" at bounding box center [32, 220] width 24 height 6
click at [34, 114] on span "Shipping Rules" at bounding box center [36, 117] width 34 height 6
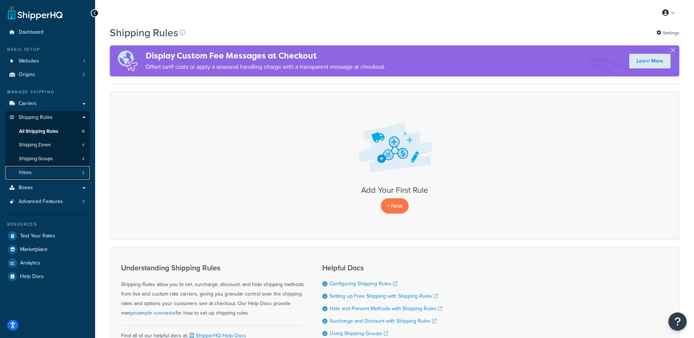
click at [56, 175] on link "Filters 2" at bounding box center [47, 173] width 84 height 14
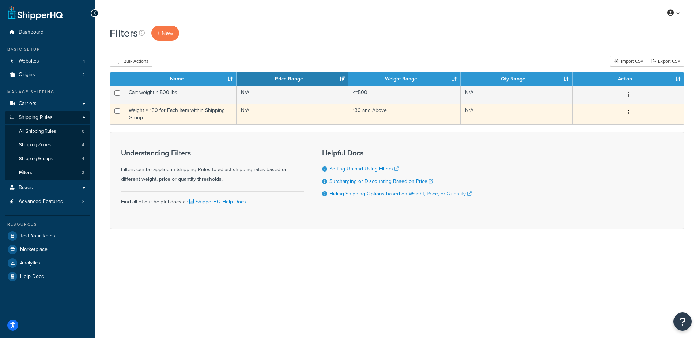
click at [140, 108] on td "Weight ≥ 130 for Each Item within Shipping Group" at bounding box center [180, 113] width 112 height 21
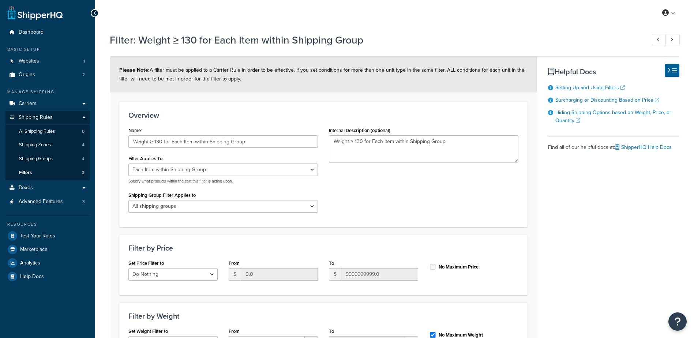
select select "ITEM"
select select "range"
click at [32, 106] on span "Carriers" at bounding box center [28, 104] width 18 height 6
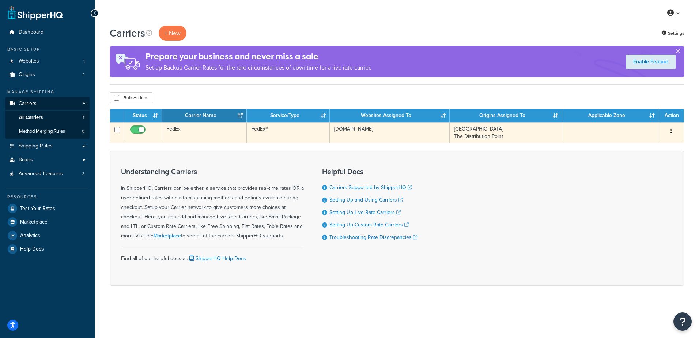
click at [173, 126] on td "FedEx" at bounding box center [204, 132] width 85 height 21
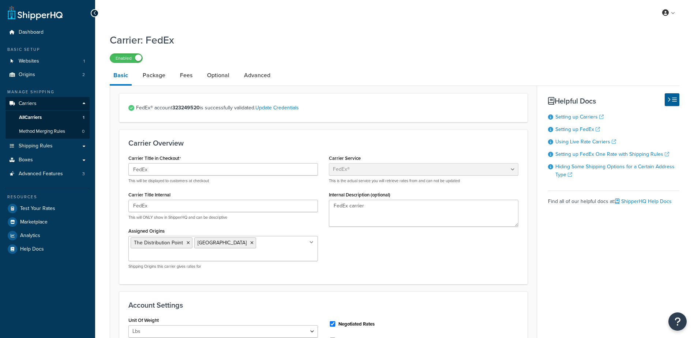
select select "fedEx"
select select "REGULAR_PICKUP"
select select "YOUR_PACKAGING"
click at [156, 83] on link "Package" at bounding box center [154, 76] width 30 height 18
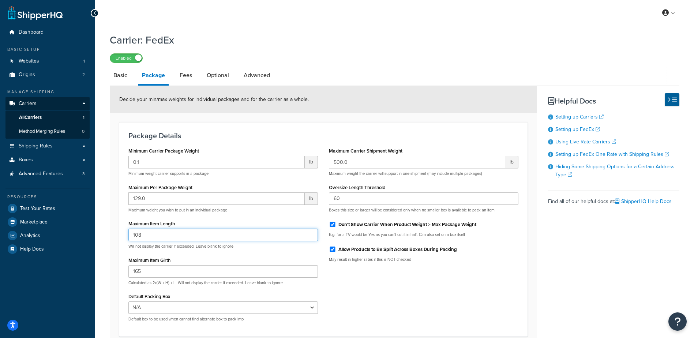
click at [149, 238] on input "108" at bounding box center [222, 235] width 189 height 12
type input "106"
drag, startPoint x: 136, startPoint y: 267, endPoint x: 141, endPoint y: 278, distance: 12.5
click at [140, 277] on div "Minimum Carrier Package Weight 0.1 lb Minimum weight carrier supports in a pack…" at bounding box center [223, 237] width 200 height 182
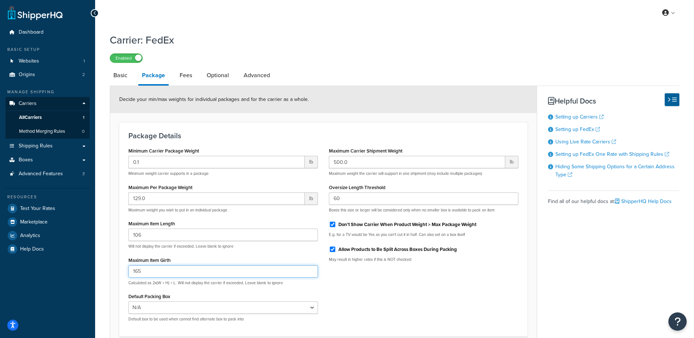
click at [149, 272] on input "165" at bounding box center [222, 271] width 189 height 12
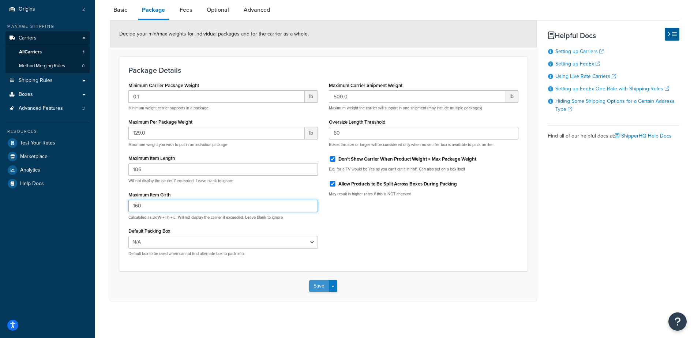
type input "160"
click at [320, 286] on button "Save" at bounding box center [319, 286] width 20 height 12
